Goal: Task Accomplishment & Management: Complete application form

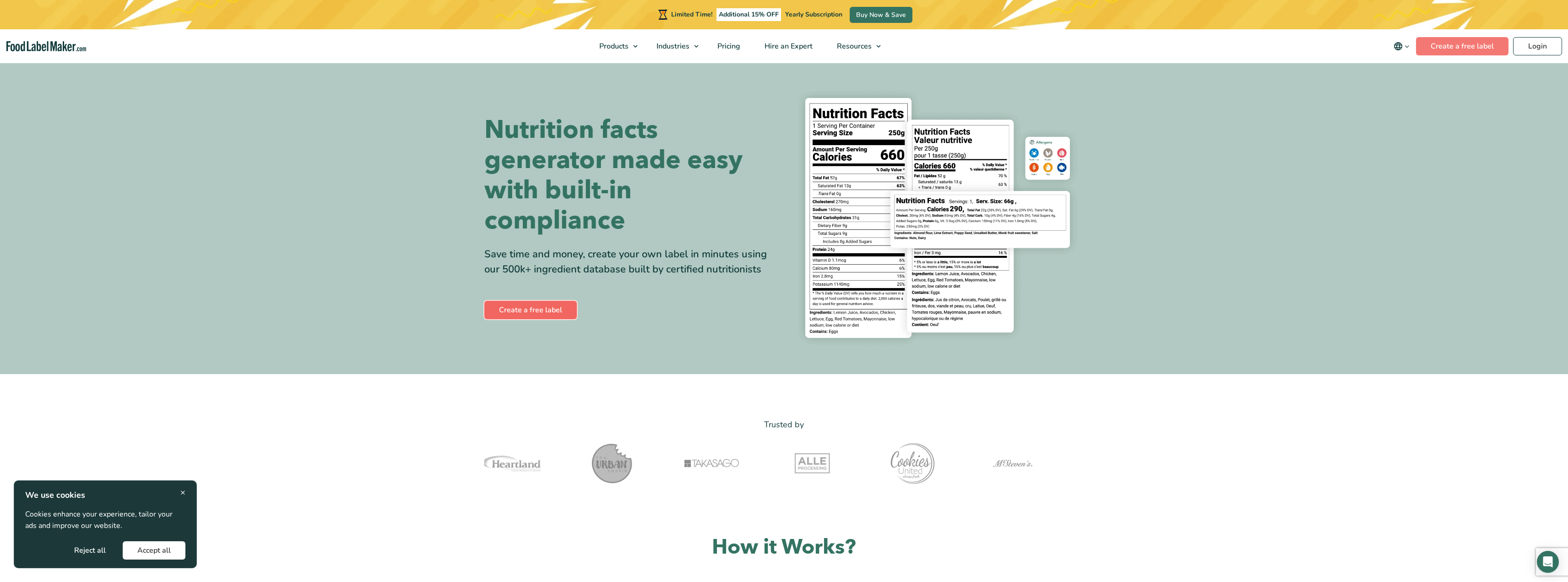
click at [523, 305] on link "Create a free label" at bounding box center [530, 310] width 92 height 18
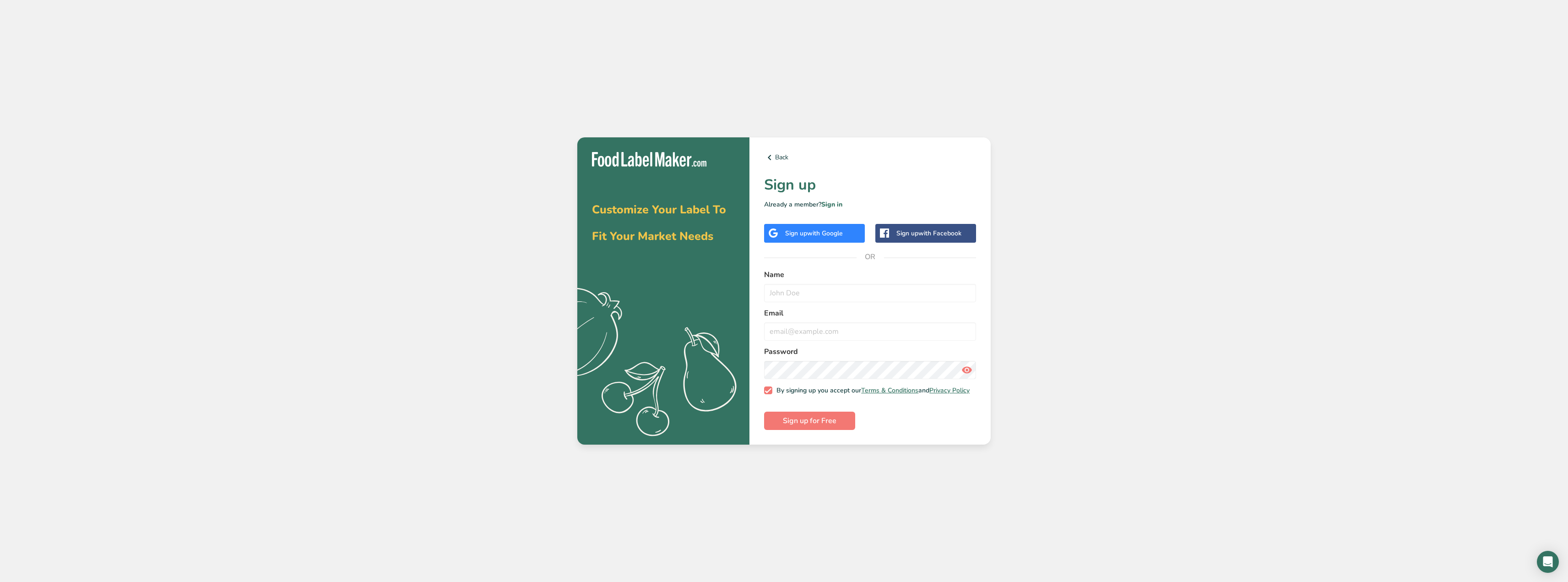
click at [826, 232] on span "with Google" at bounding box center [825, 233] width 35 height 9
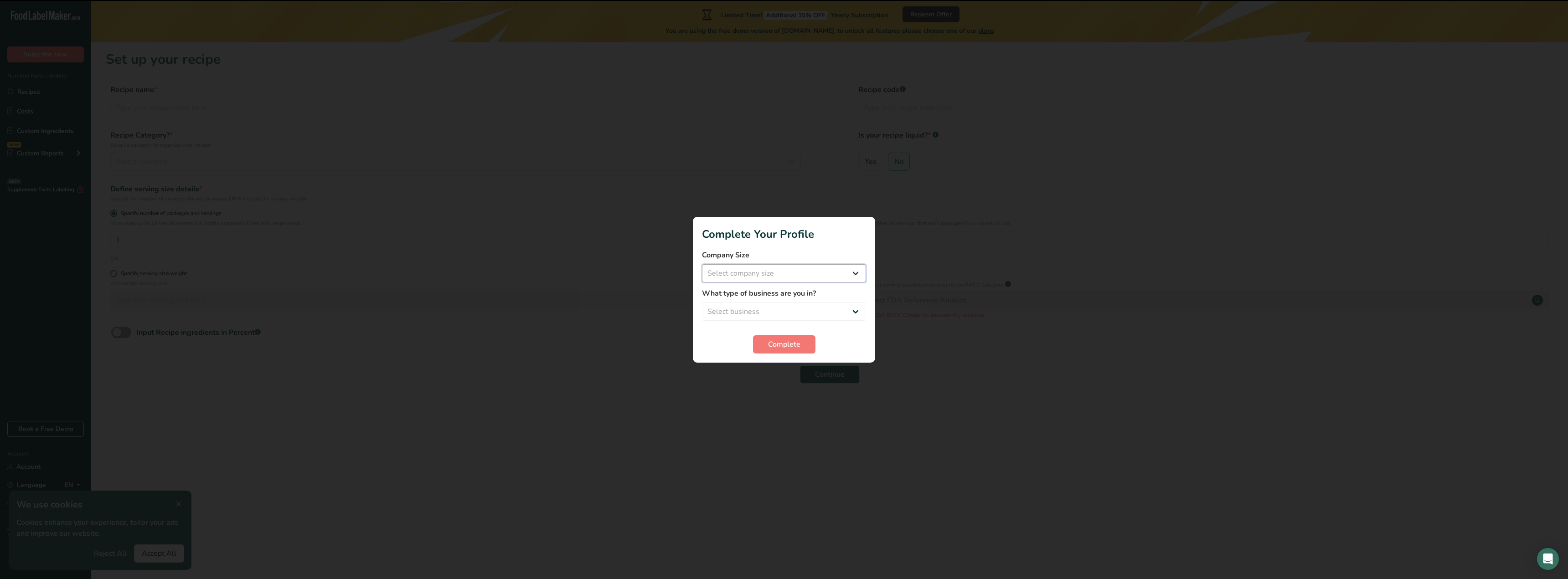
click at [752, 266] on select "Select company size Fewer than 10 Employees 10 to 50 Employees 51 to 500 Employ…" at bounding box center [784, 273] width 164 height 18
select select "1"
click at [702, 264] on select "Select company size Fewer than 10 Employees 10 to 50 Employees 51 to 500 Employ…" at bounding box center [784, 273] width 164 height 18
click at [767, 305] on select "Select business Packaged Food Manufacturer Restaurant & Cafe Bakery Meal Plans …" at bounding box center [784, 311] width 164 height 18
select select "5"
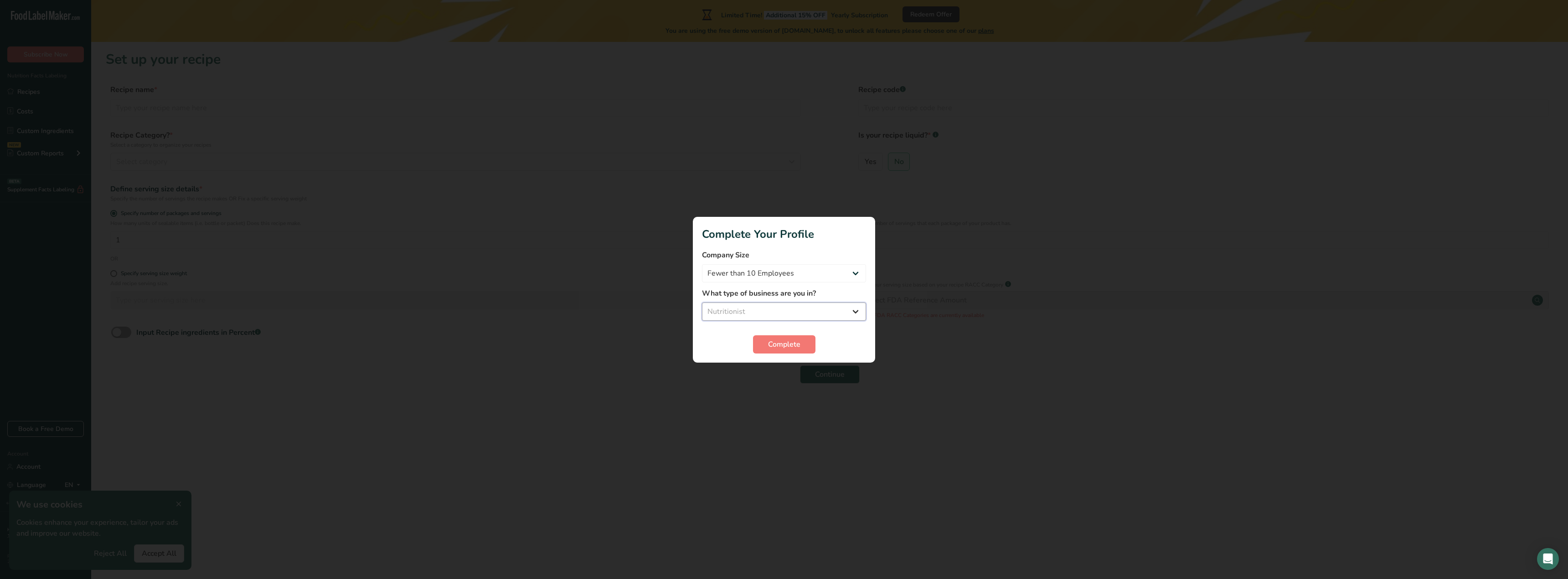
click at [702, 302] on select "Select business Packaged Food Manufacturer Restaurant & Cafe Bakery Meal Plans …" at bounding box center [784, 311] width 164 height 18
click at [772, 333] on form "Company Size Fewer than 10 Employees 10 to 50 Employees 51 to 500 Employees Ove…" at bounding box center [784, 301] width 164 height 104
click at [775, 342] on span "Complete" at bounding box center [784, 344] width 32 height 11
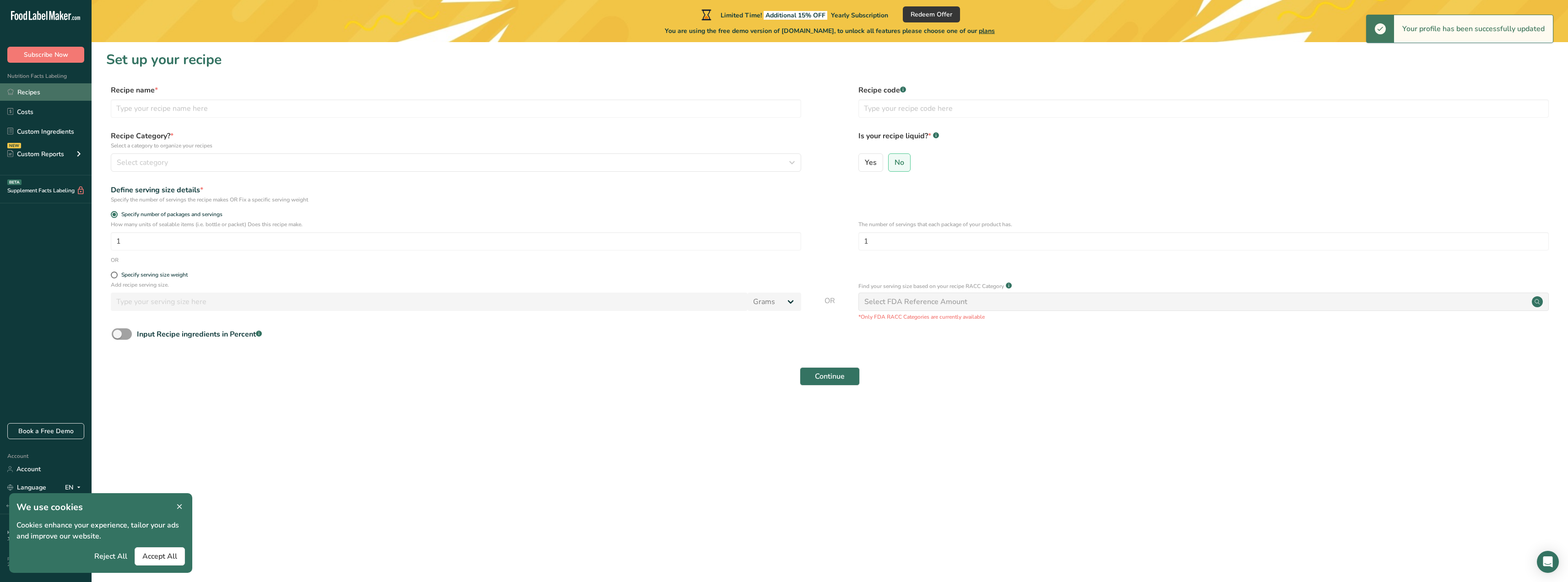
click at [28, 98] on link "Recipes" at bounding box center [46, 92] width 92 height 17
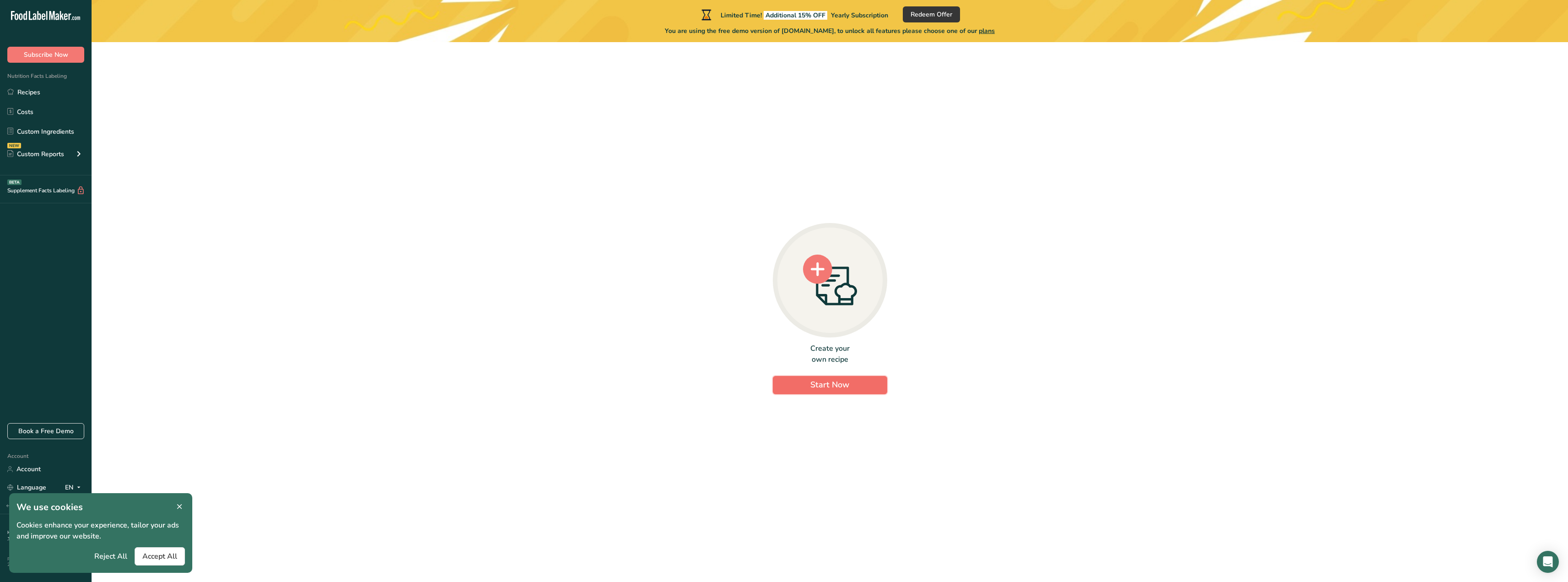
click at [823, 383] on span "Start Now" at bounding box center [830, 385] width 39 height 11
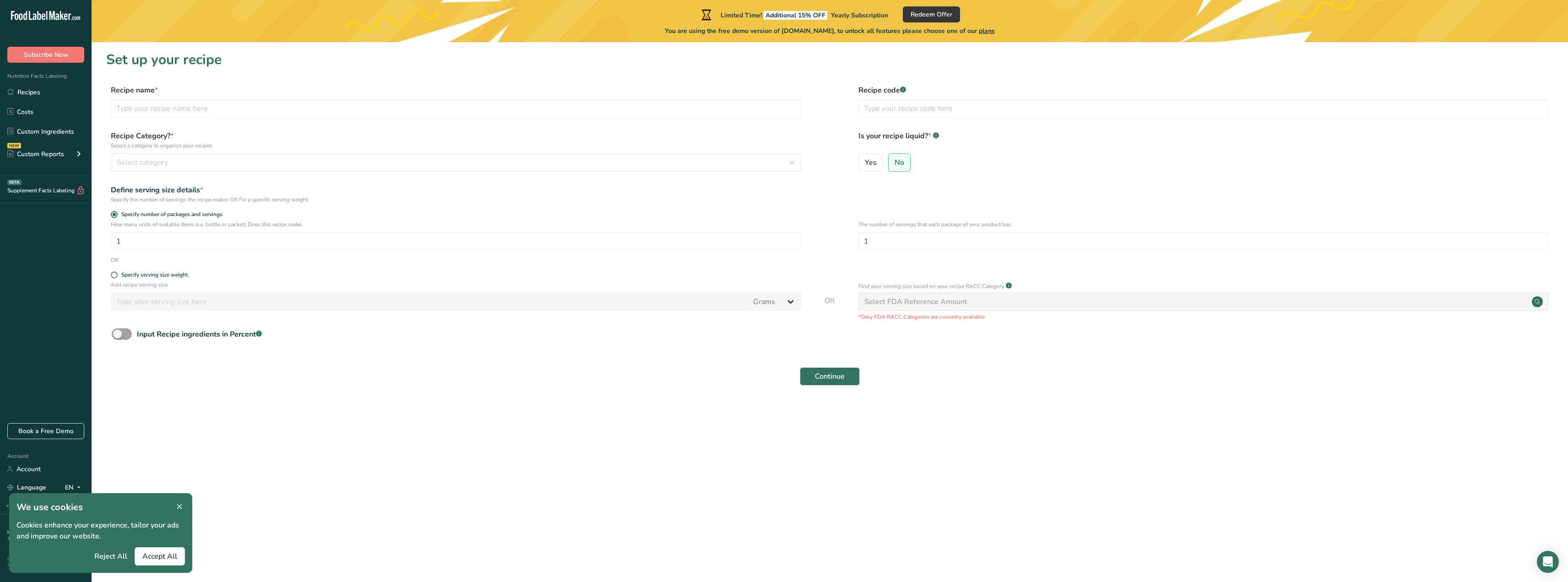
click at [175, 507] on icon at bounding box center [179, 506] width 8 height 13
